Goal: Task Accomplishment & Management: Manage account settings

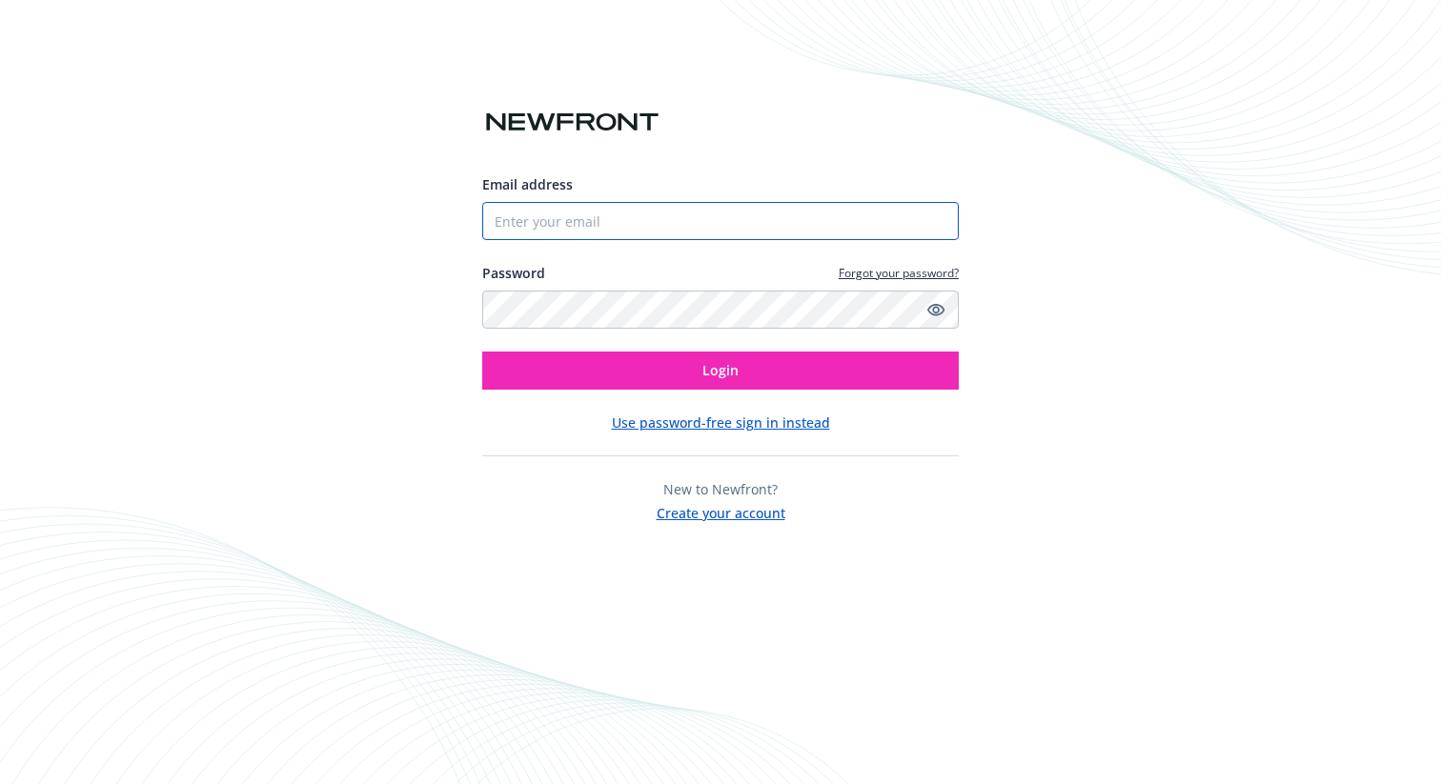
click at [704, 215] on input "Email address" at bounding box center [720, 221] width 476 height 38
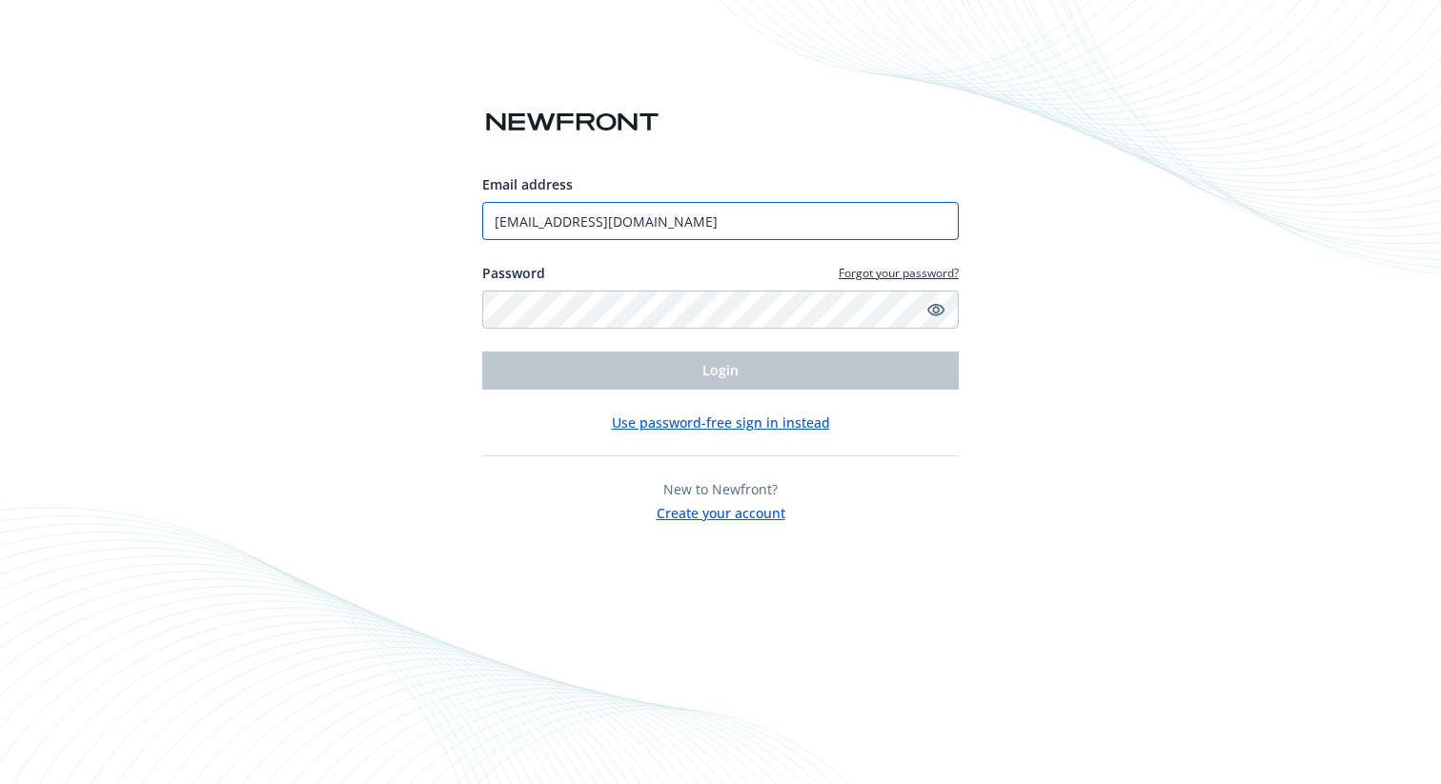
type input "nivas@mountain.com"
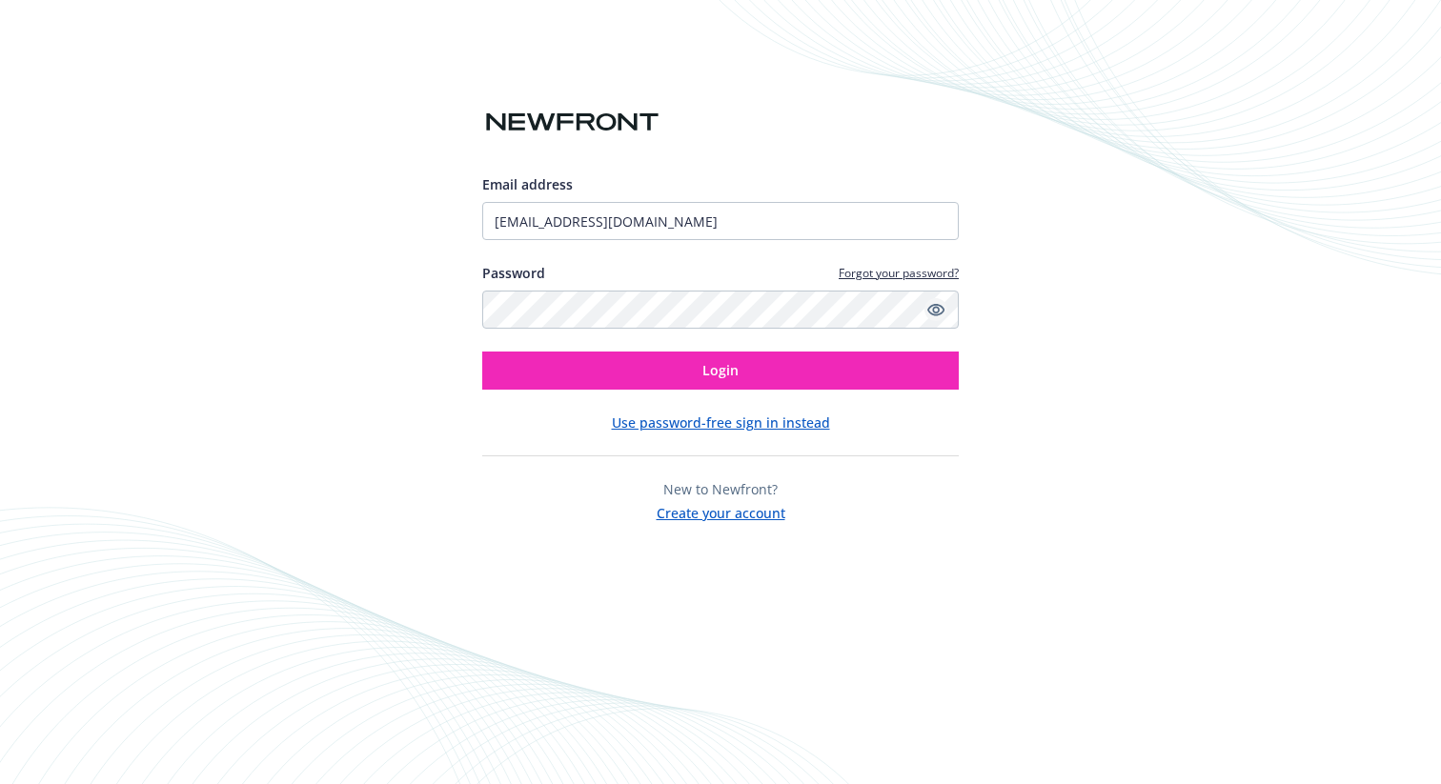
click at [935, 306] on icon "Show password" at bounding box center [935, 309] width 17 height 17
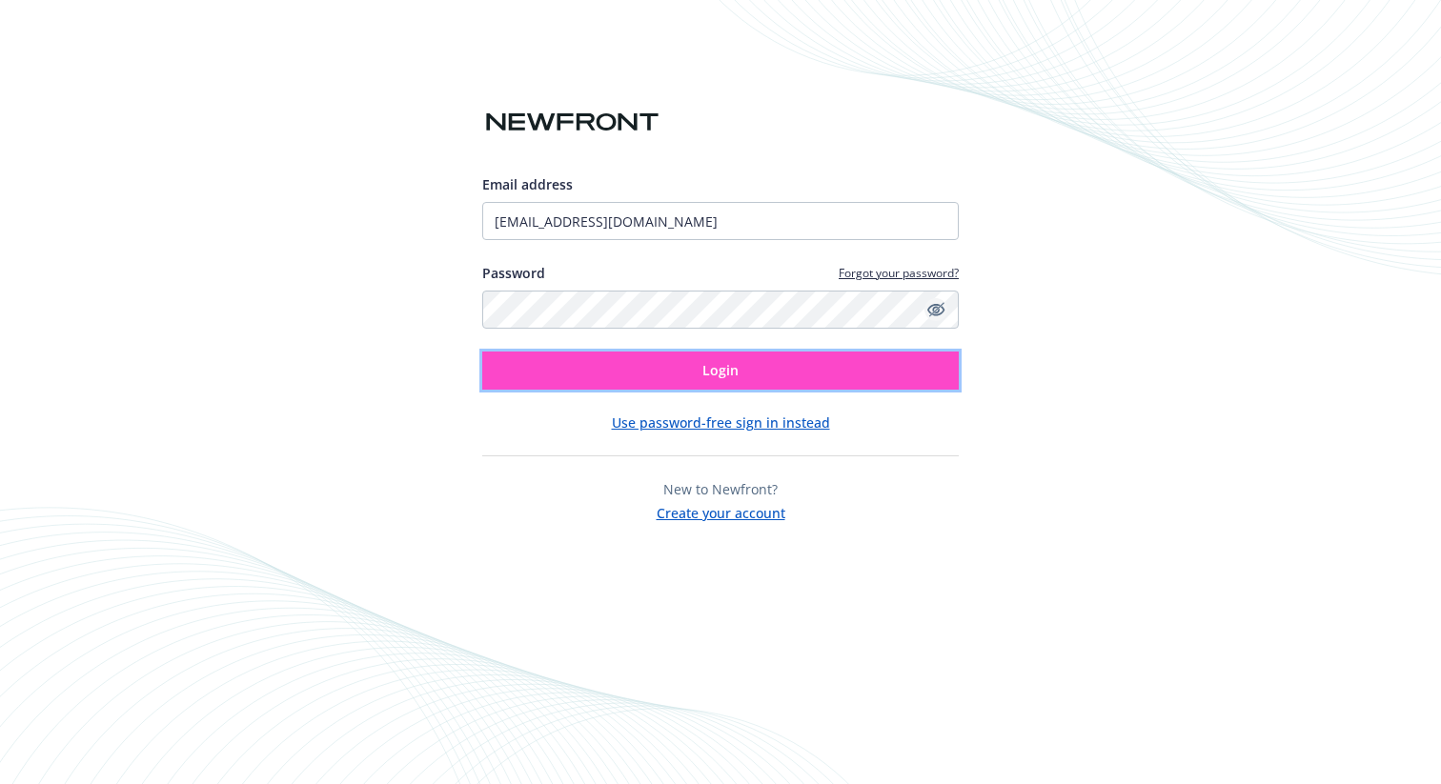
click at [867, 355] on button "Login" at bounding box center [720, 371] width 476 height 38
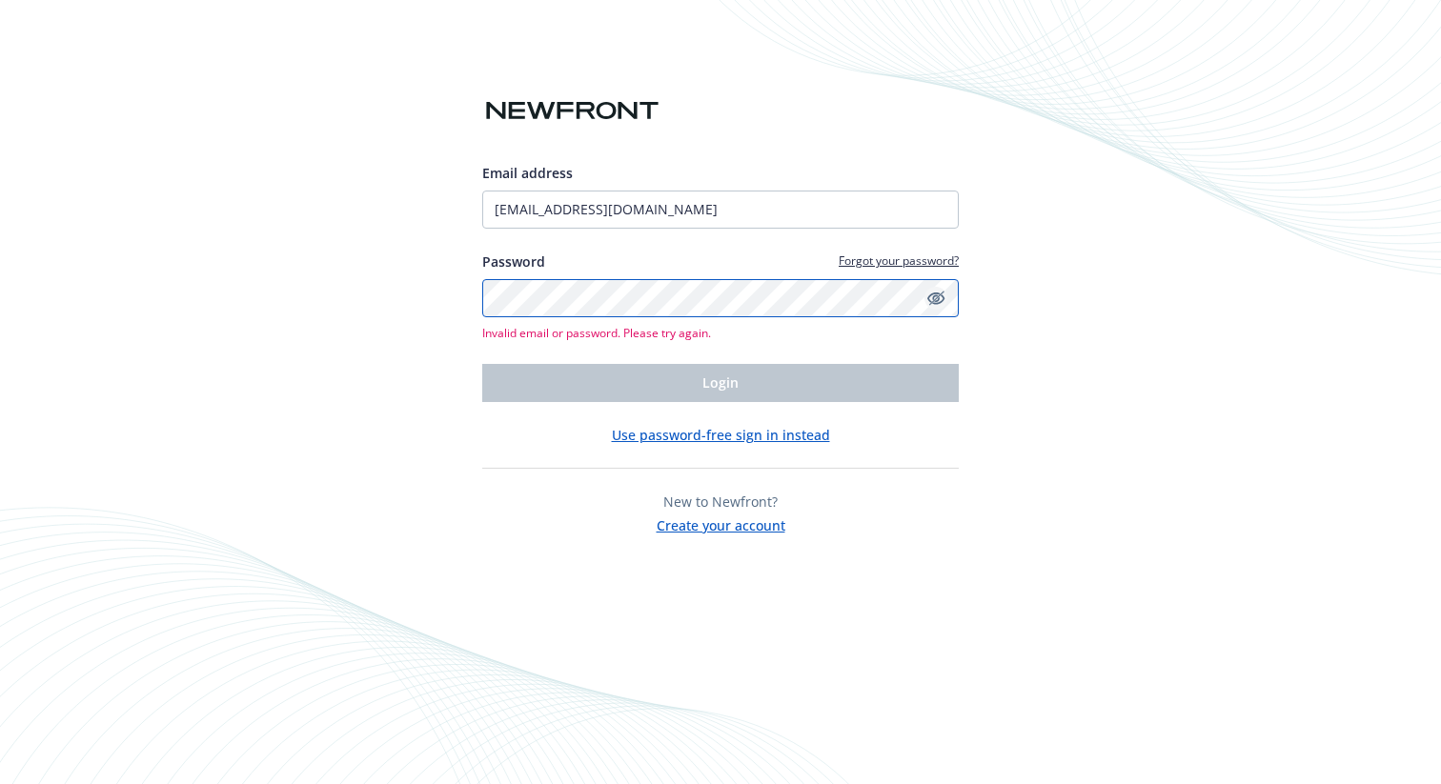
click at [405, 275] on div "Email address nivas@mountain.com Password Forgot your password? Invalid email o…" at bounding box center [720, 392] width 1441 height 784
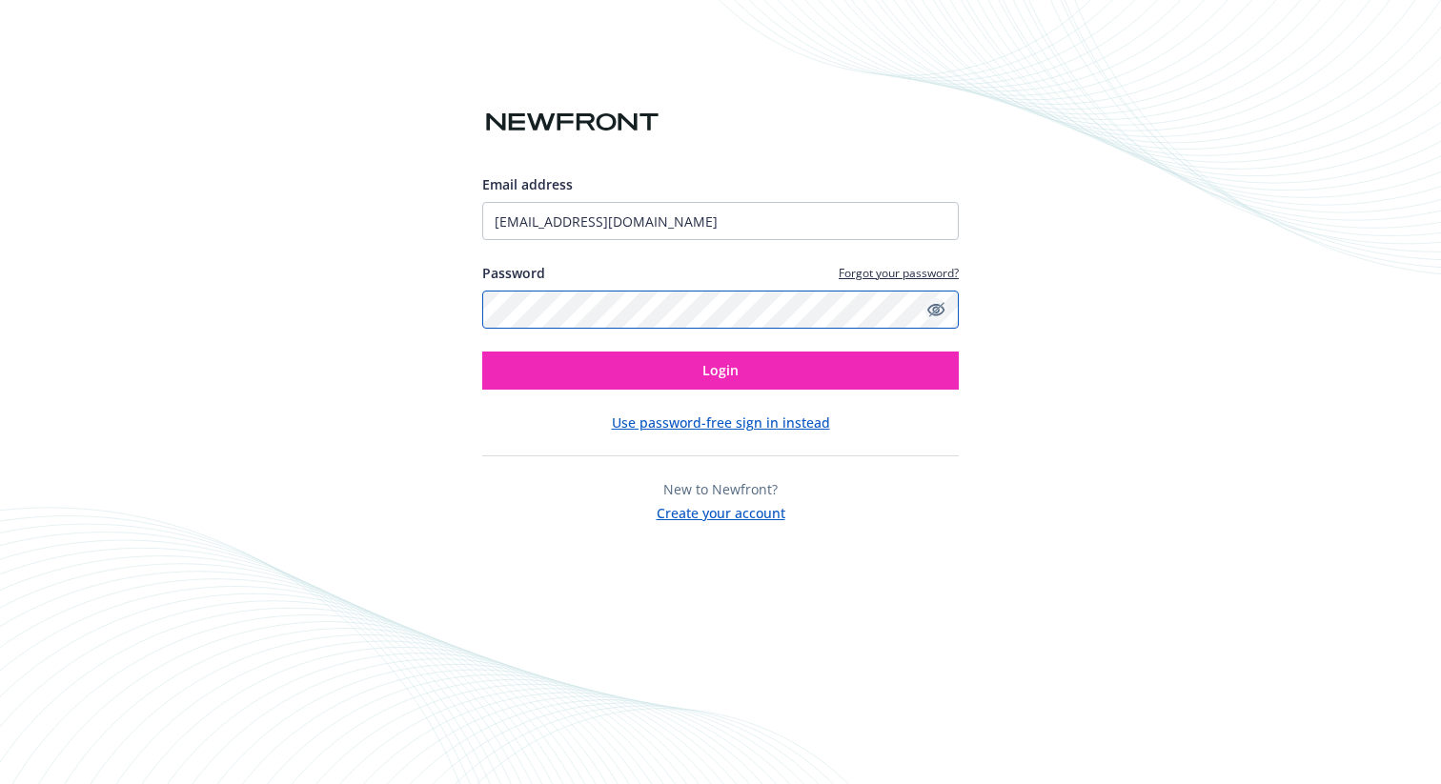
click at [482, 352] on button "Login" at bounding box center [720, 371] width 476 height 38
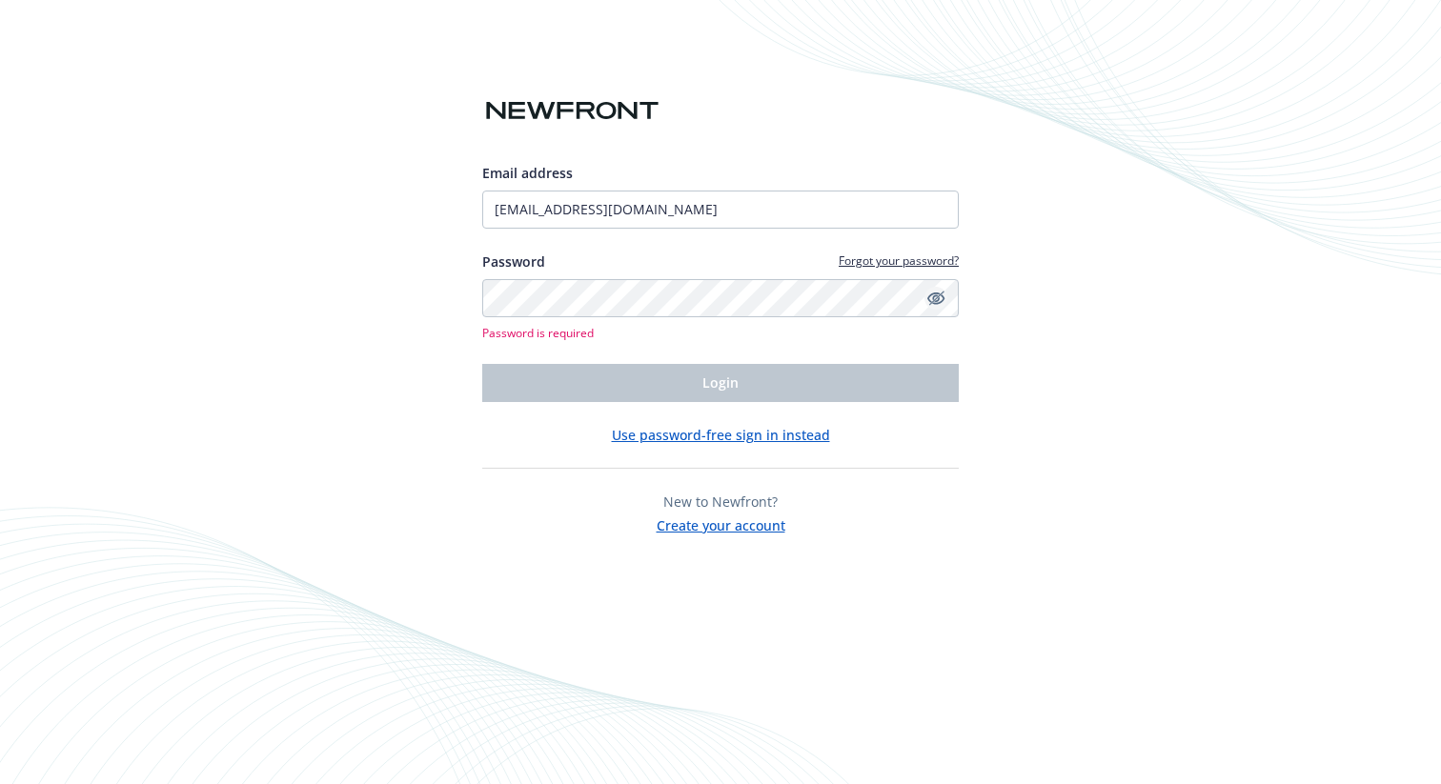
click at [719, 429] on button "Use password-free sign in instead" at bounding box center [721, 435] width 218 height 20
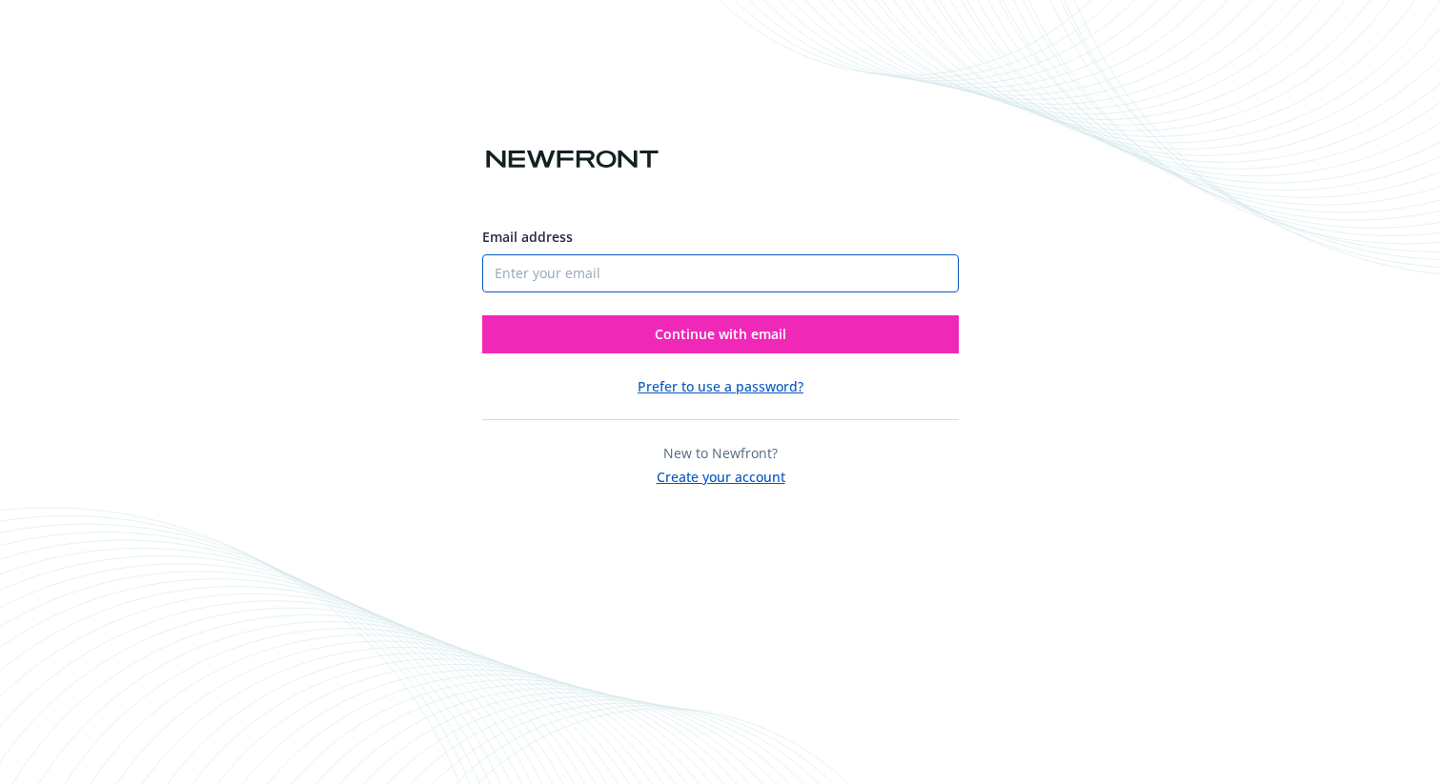
click at [694, 272] on input "Email address" at bounding box center [720, 273] width 476 height 38
type input "nivas@mountain.com"
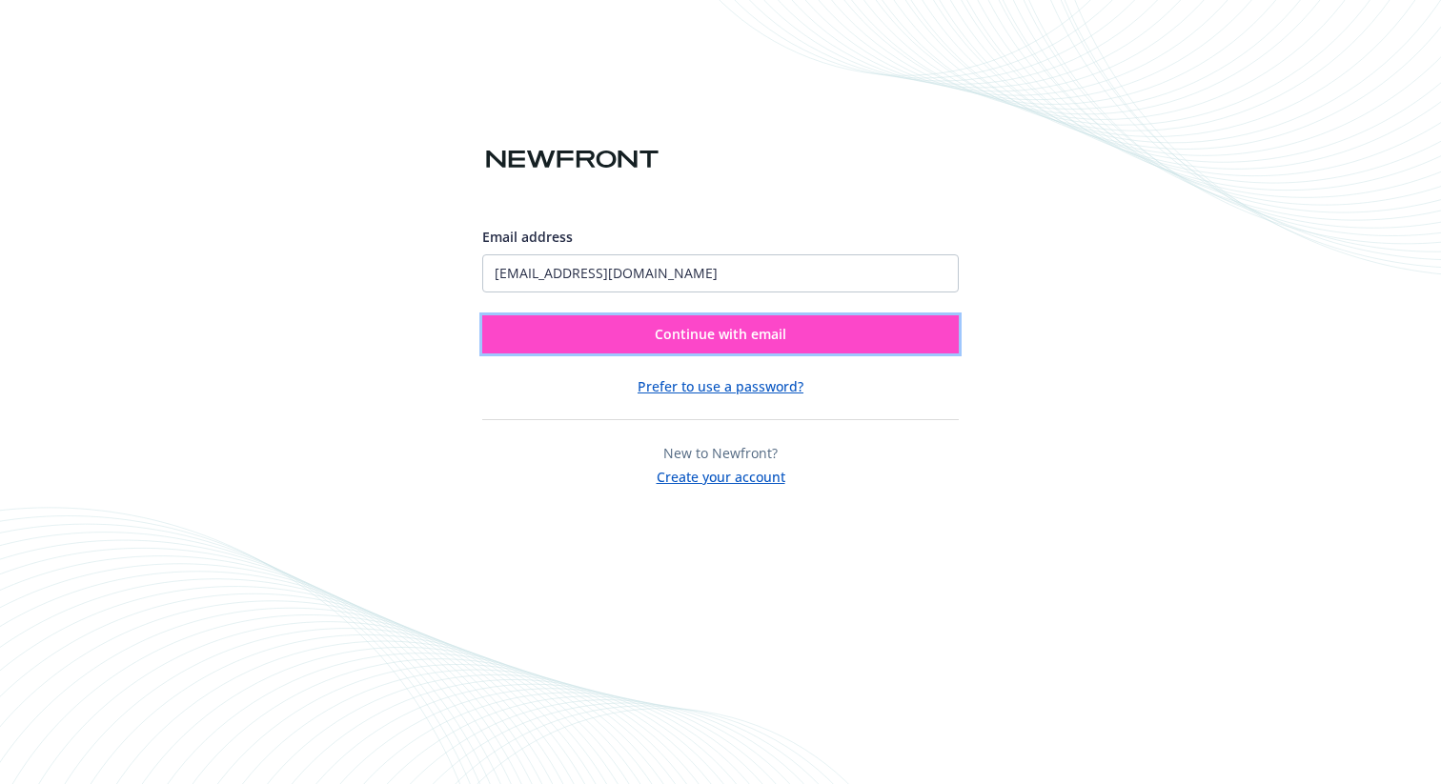
click at [604, 331] on button "Continue with email" at bounding box center [720, 334] width 476 height 38
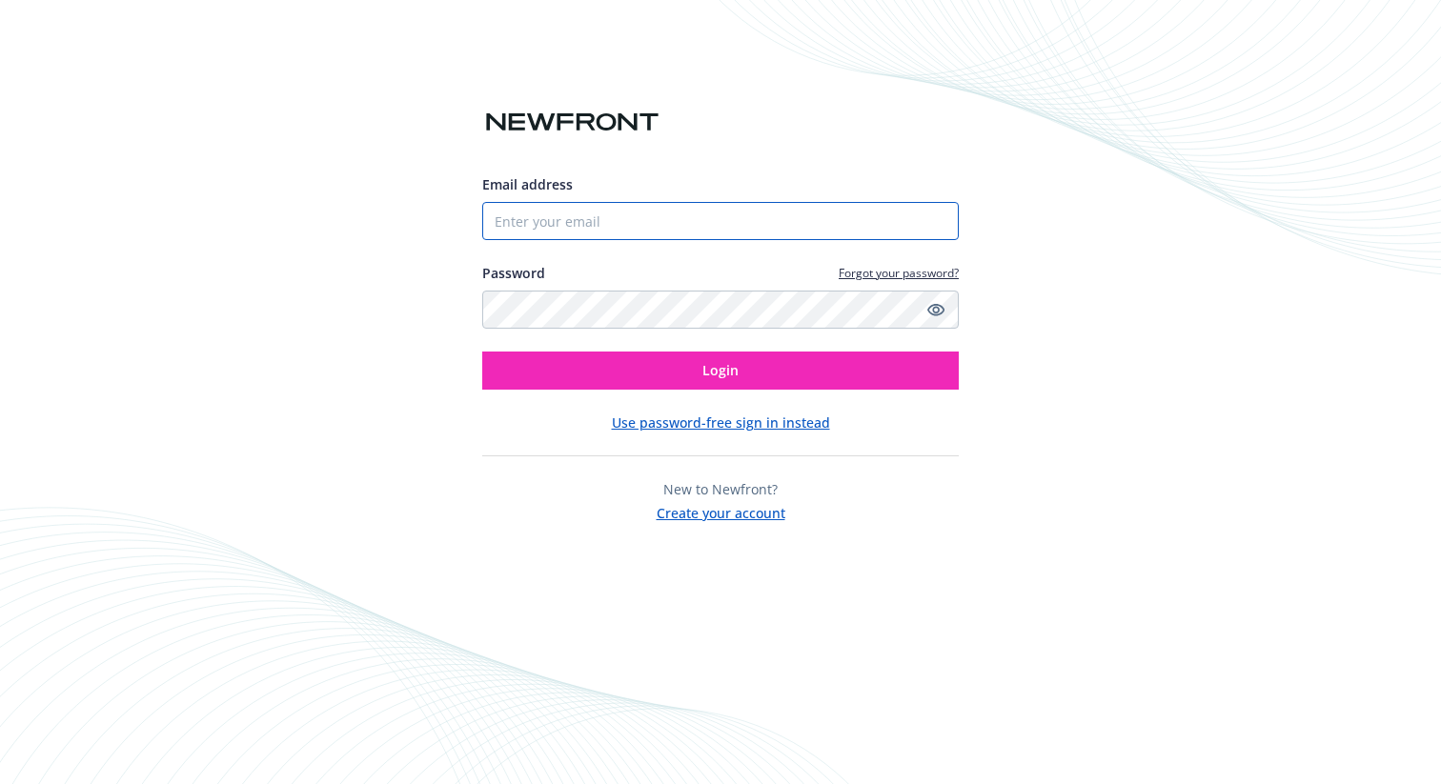
click at [661, 217] on input "Email address" at bounding box center [720, 221] width 476 height 38
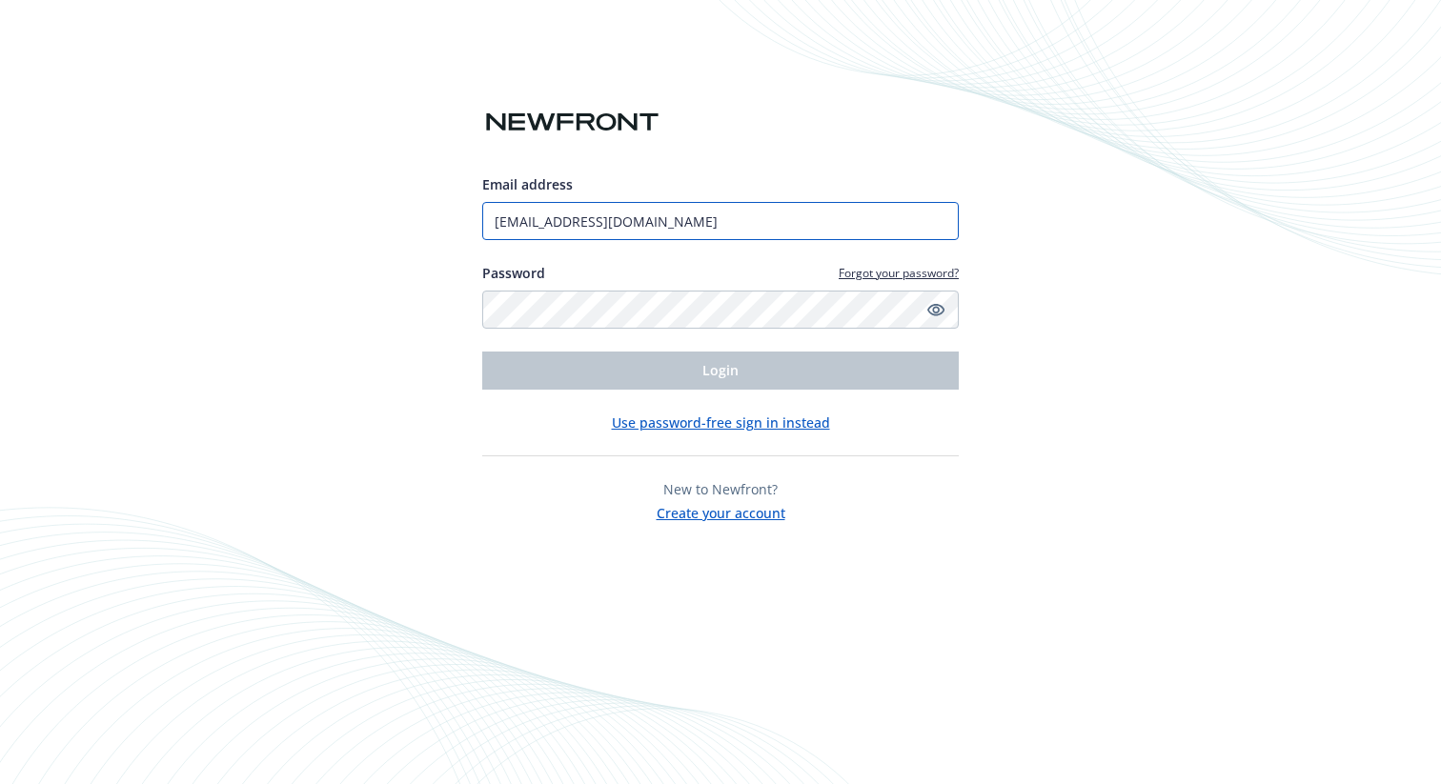
type input "nivas@mountain.com"
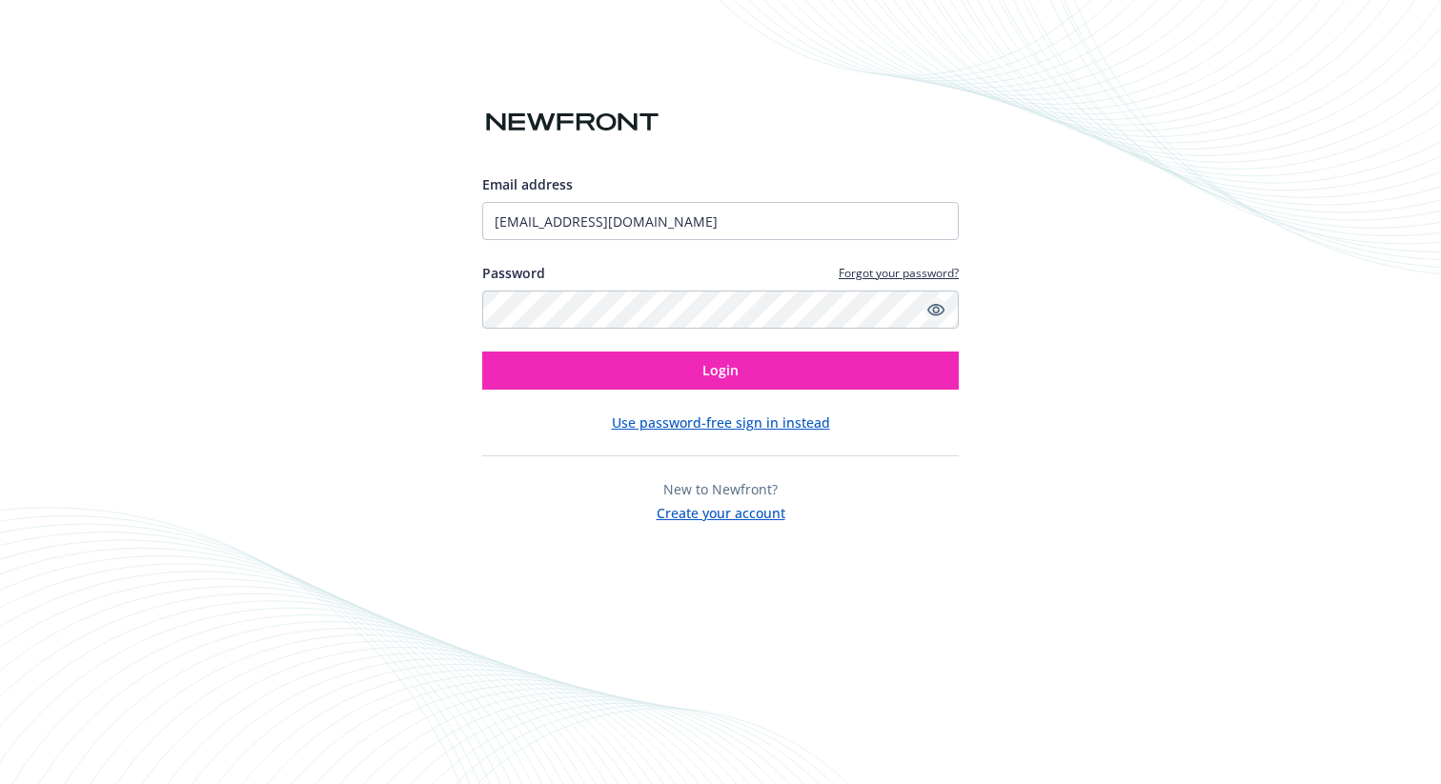
click at [937, 309] on icon "Show password" at bounding box center [935, 309] width 17 height 17
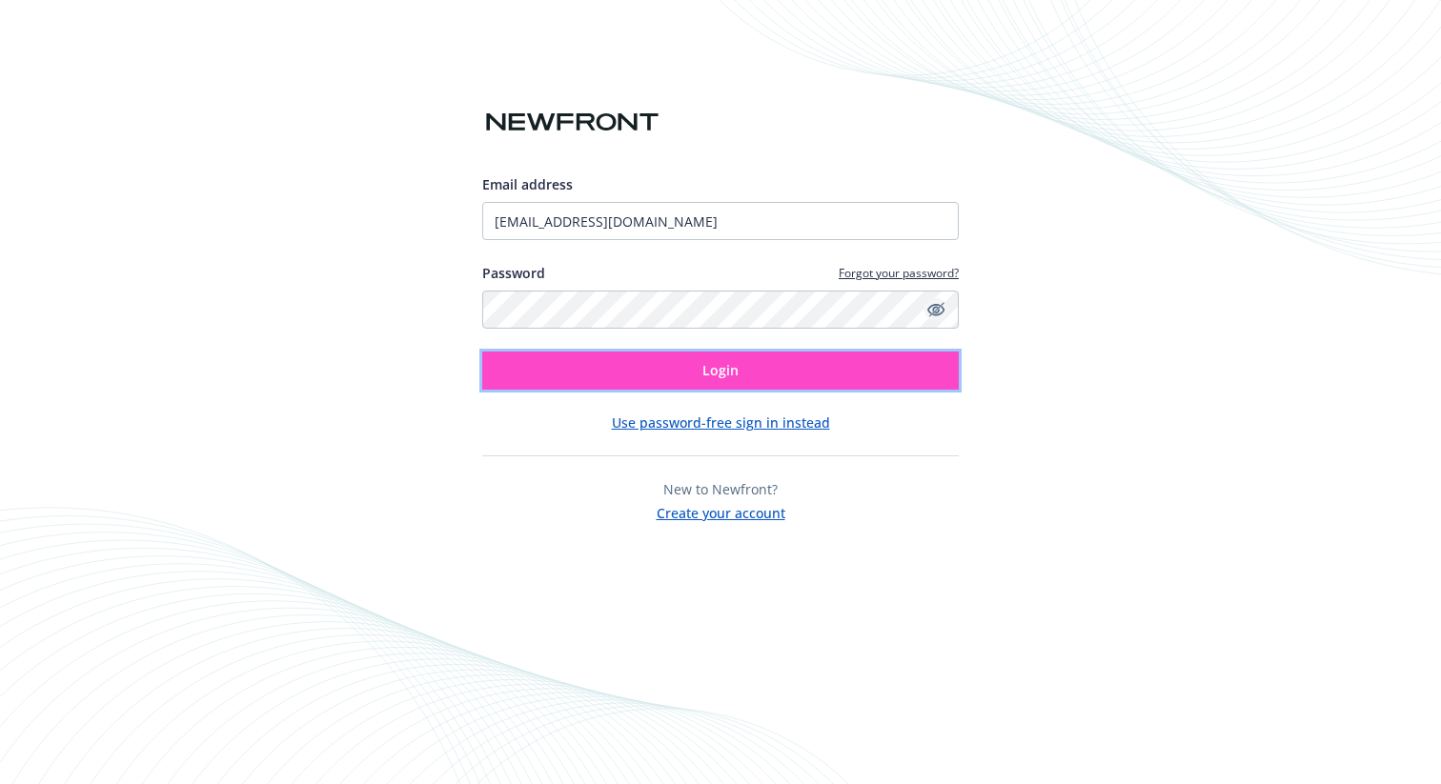
click at [872, 363] on button "Login" at bounding box center [720, 371] width 476 height 38
